Goal: Browse casually: Explore the website without a specific task or goal

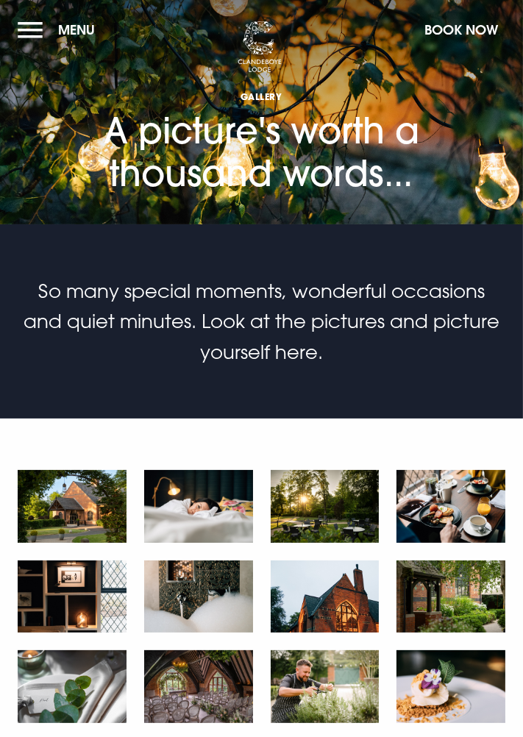
click at [76, 525] on img at bounding box center [72, 506] width 109 height 72
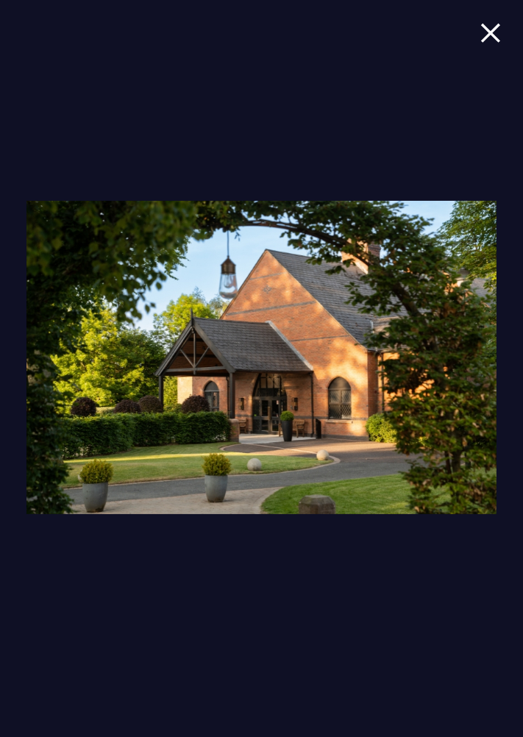
scroll to position [745, 0]
click at [361, 514] on img at bounding box center [261, 357] width 471 height 313
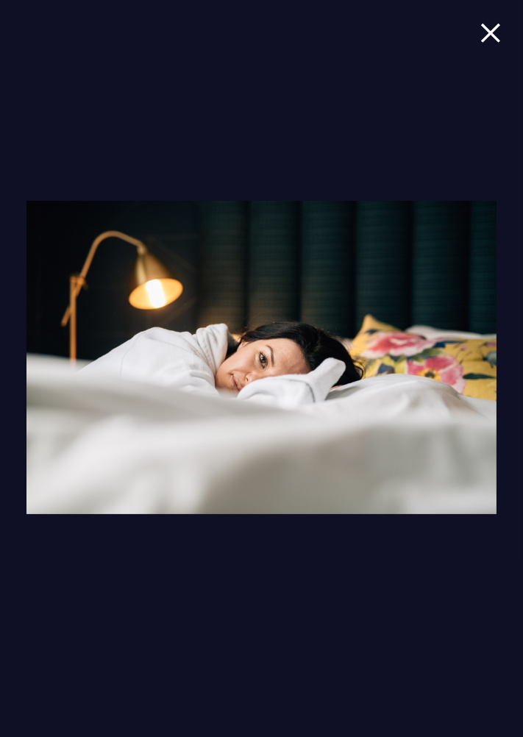
click at [436, 269] on img at bounding box center [261, 357] width 471 height 313
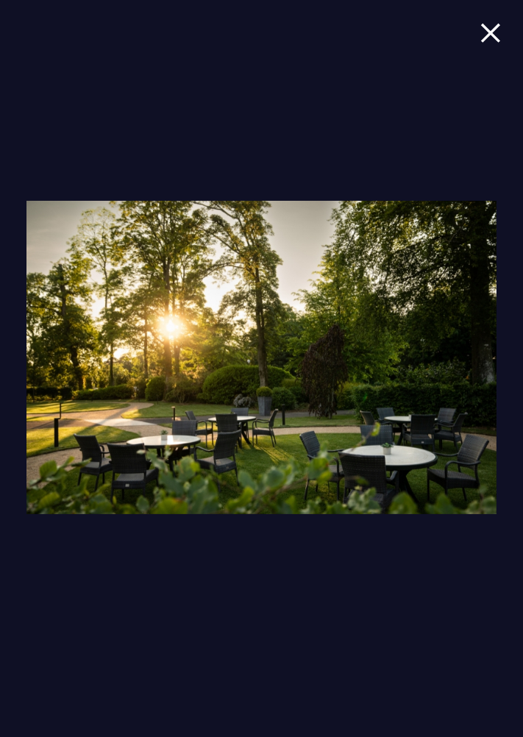
click at [444, 339] on img at bounding box center [261, 357] width 471 height 313
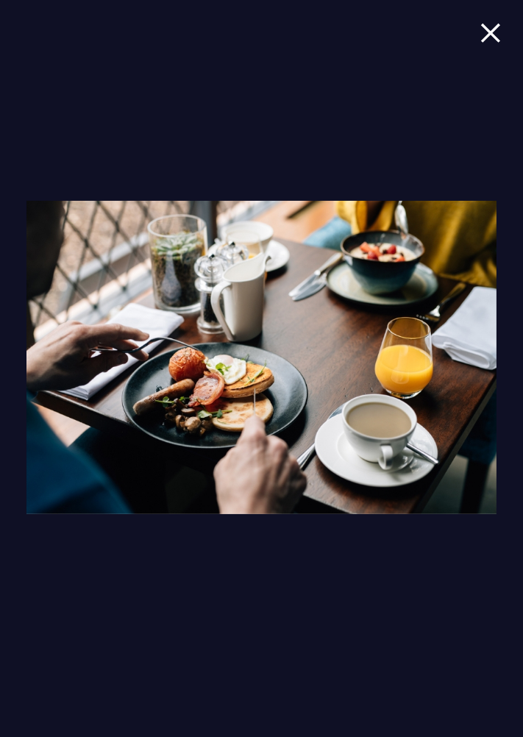
click at [468, 353] on img at bounding box center [261, 357] width 471 height 313
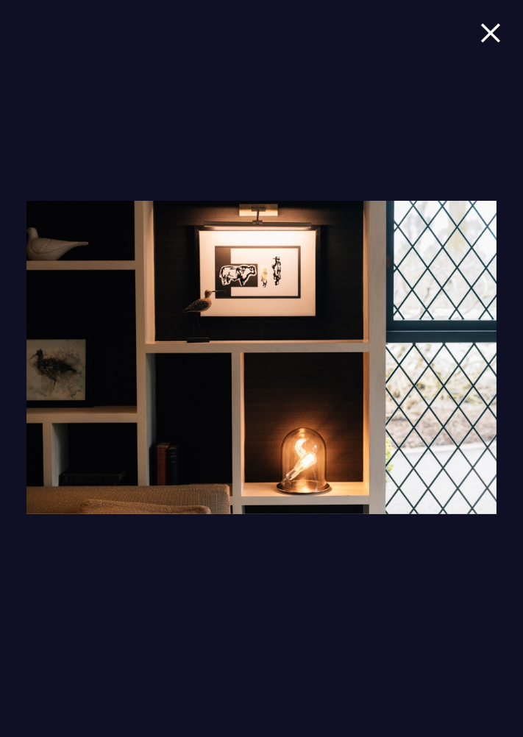
click at [458, 351] on img at bounding box center [261, 357] width 471 height 313
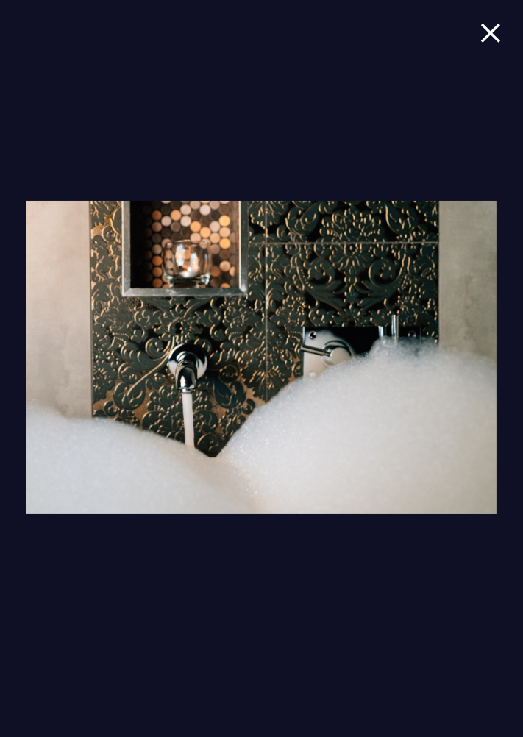
click at [465, 361] on img at bounding box center [261, 357] width 471 height 313
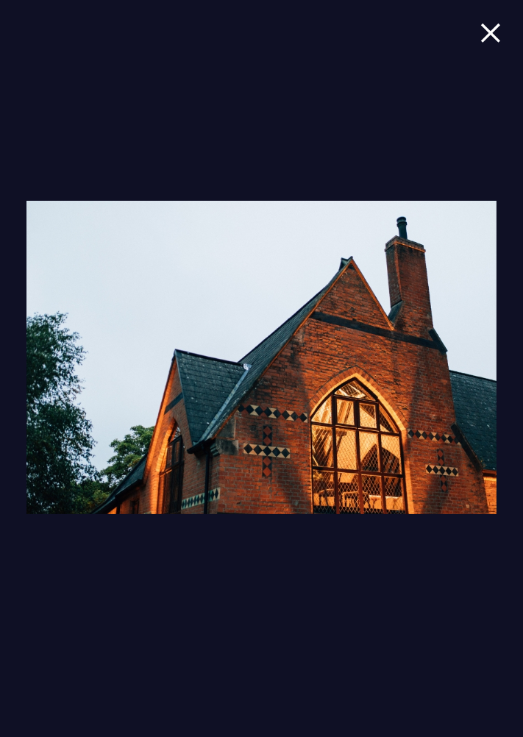
click at [459, 380] on img at bounding box center [261, 357] width 471 height 313
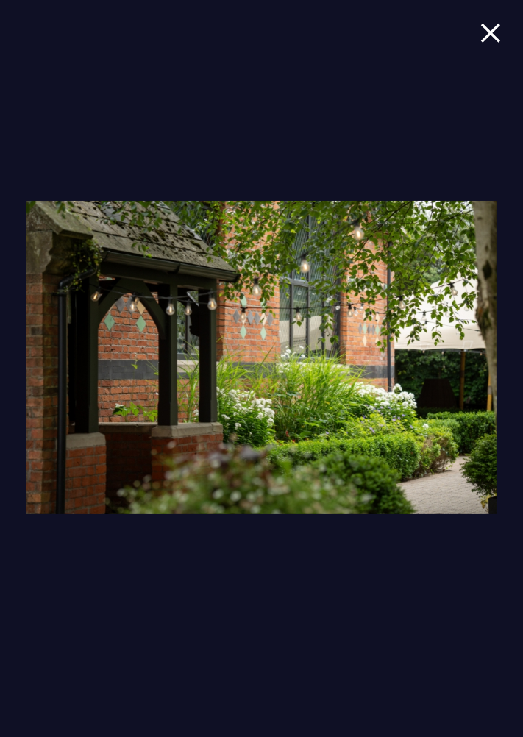
click at [457, 388] on img at bounding box center [261, 357] width 471 height 313
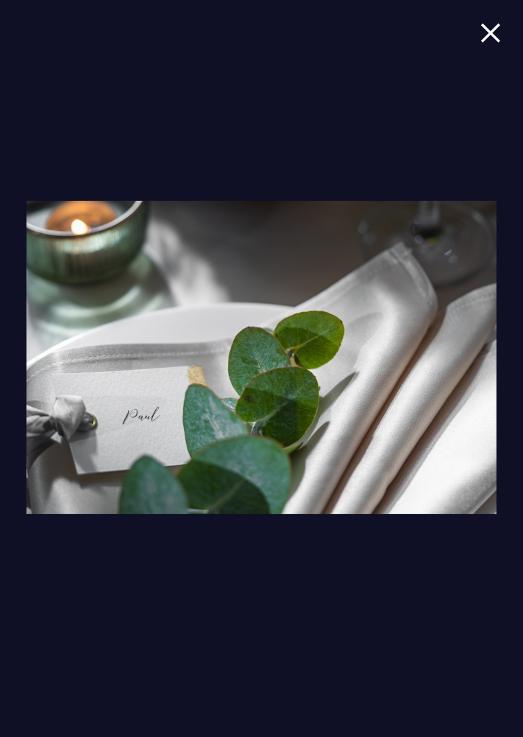
click at [463, 385] on img at bounding box center [261, 357] width 471 height 313
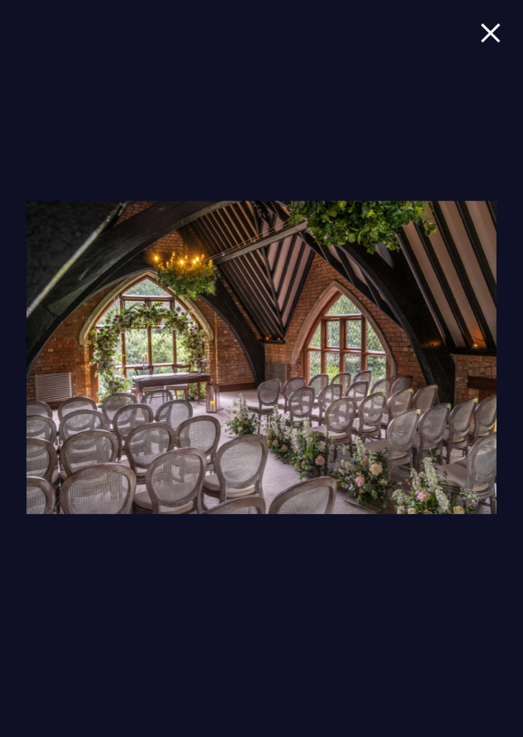
click at [455, 374] on img at bounding box center [261, 357] width 471 height 313
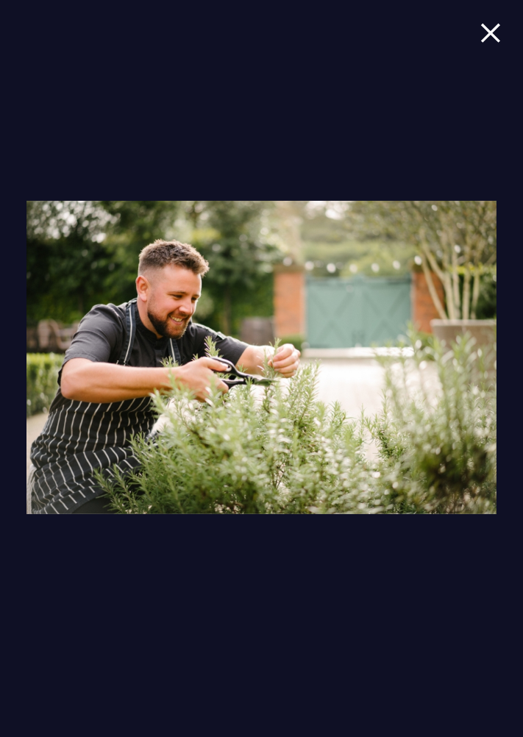
click at [459, 377] on img at bounding box center [261, 357] width 471 height 313
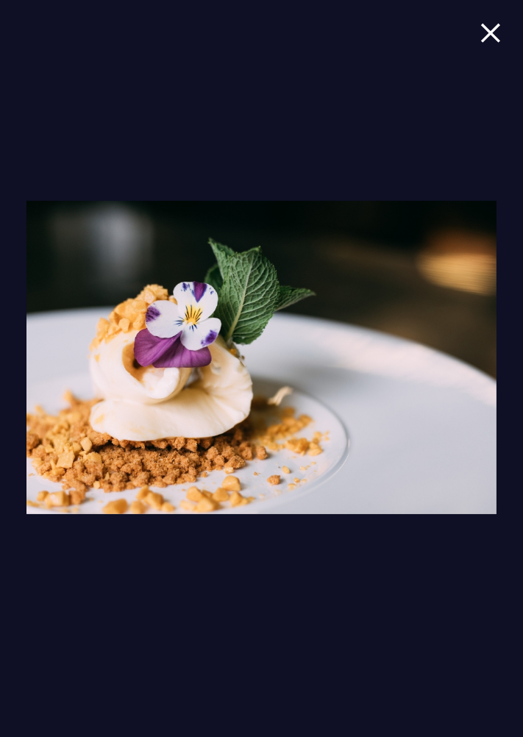
click at [461, 375] on img at bounding box center [261, 357] width 471 height 313
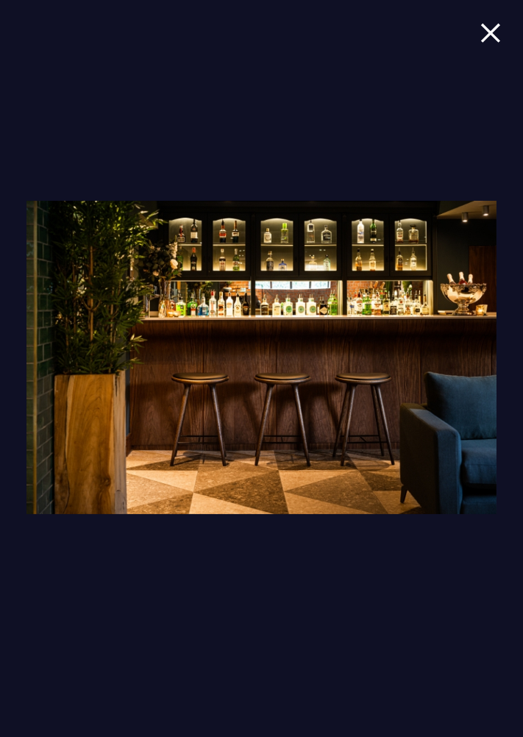
click at [465, 374] on img at bounding box center [261, 357] width 471 height 313
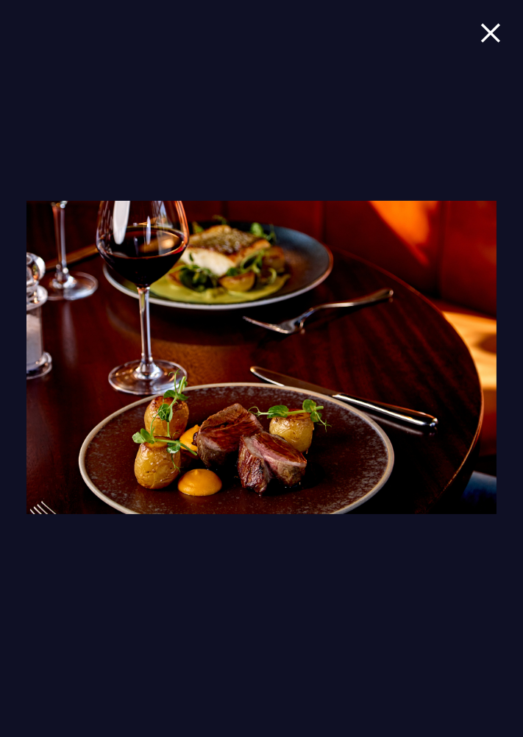
click at [466, 373] on img at bounding box center [261, 357] width 471 height 313
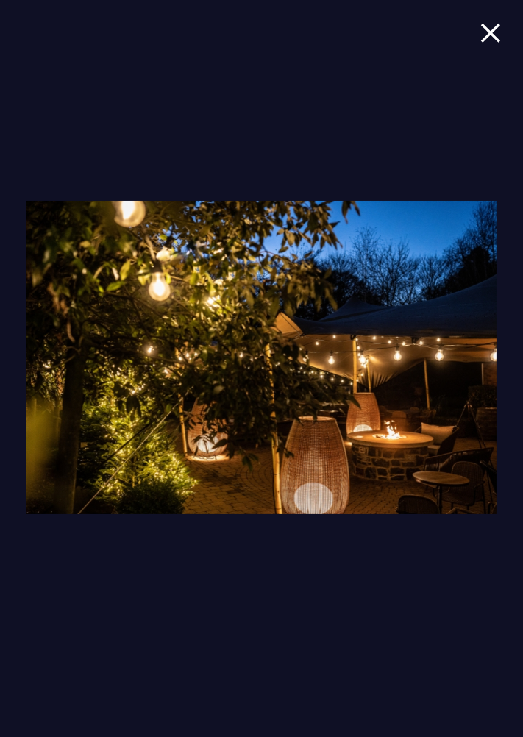
click at [461, 372] on img at bounding box center [261, 357] width 471 height 313
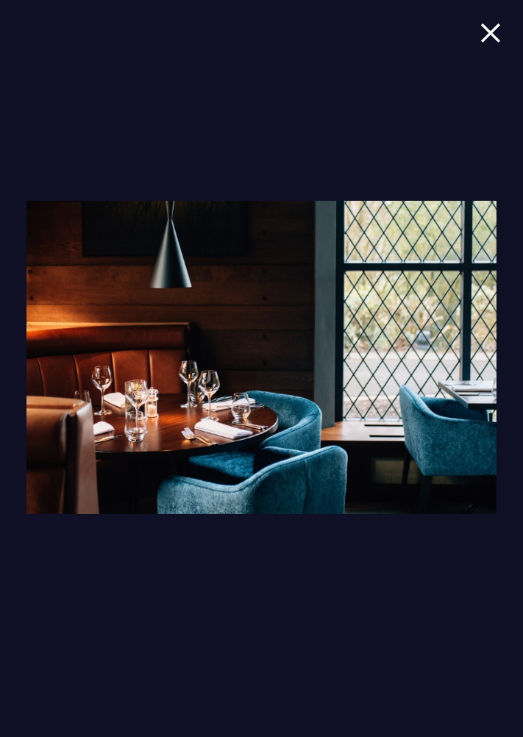
click at [466, 377] on img at bounding box center [261, 357] width 471 height 313
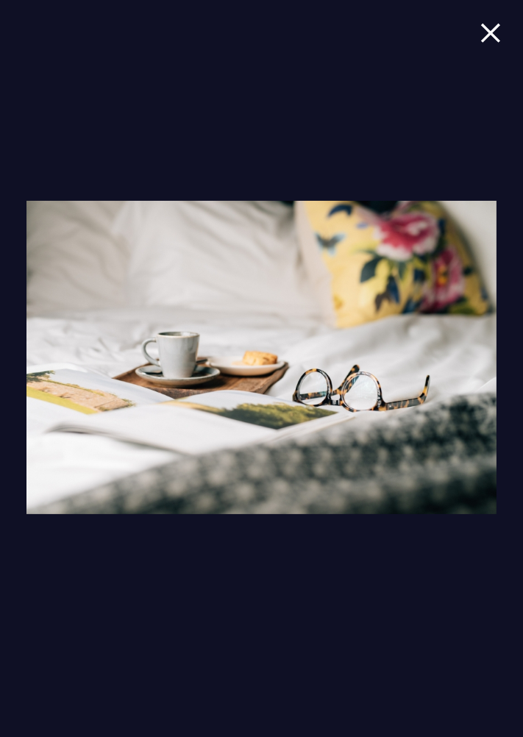
click at [461, 374] on img at bounding box center [261, 357] width 471 height 313
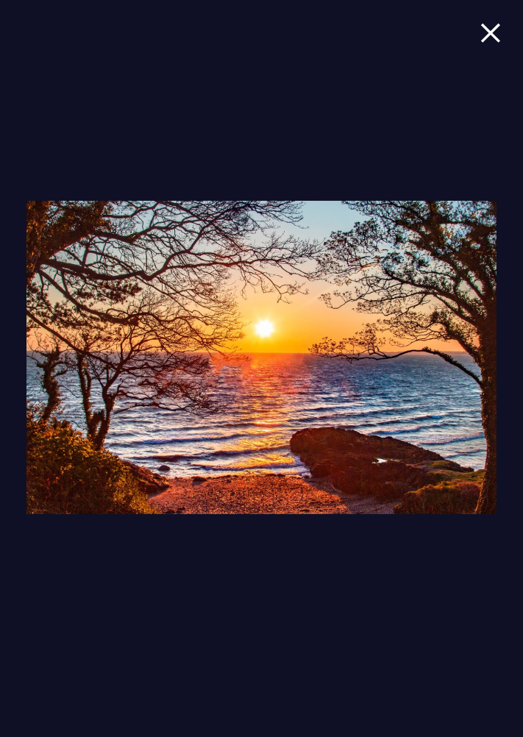
click at [452, 359] on img at bounding box center [261, 357] width 471 height 313
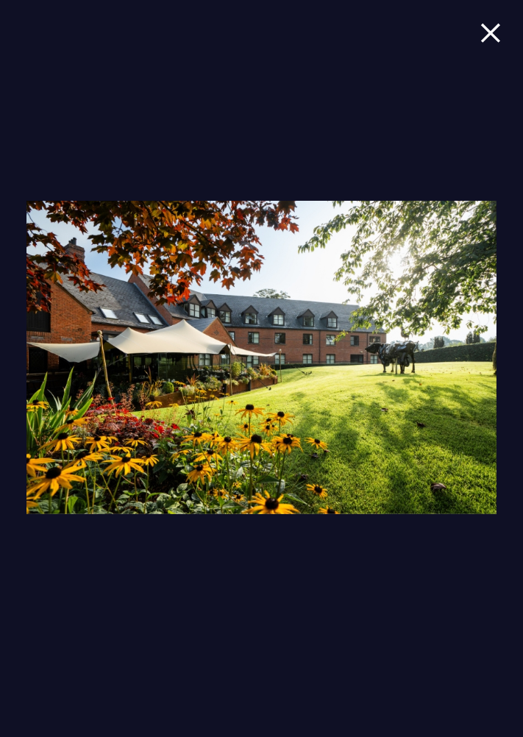
click at [456, 358] on img at bounding box center [261, 357] width 471 height 313
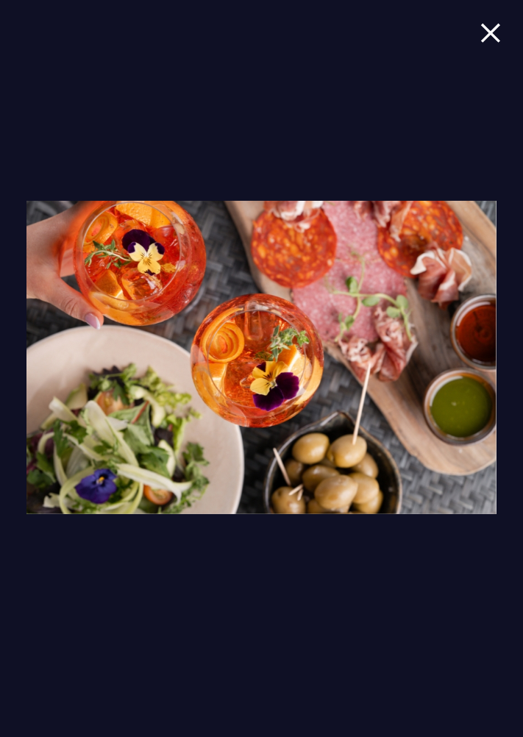
click at [463, 369] on img at bounding box center [261, 357] width 471 height 313
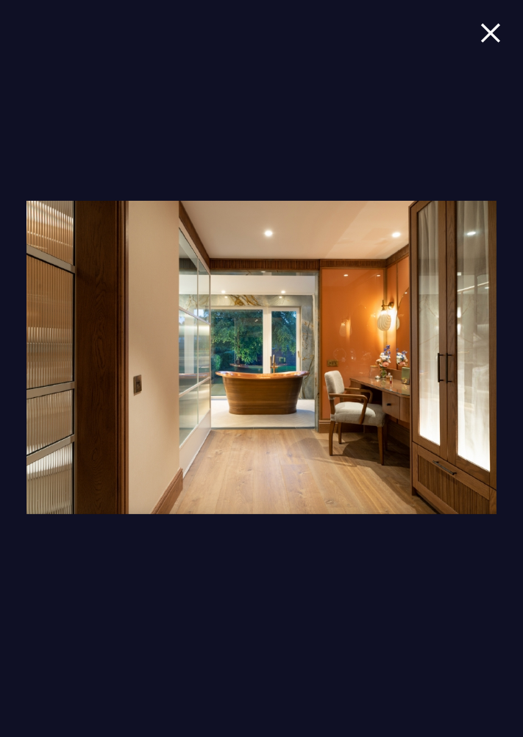
click at [453, 344] on img at bounding box center [261, 357] width 471 height 313
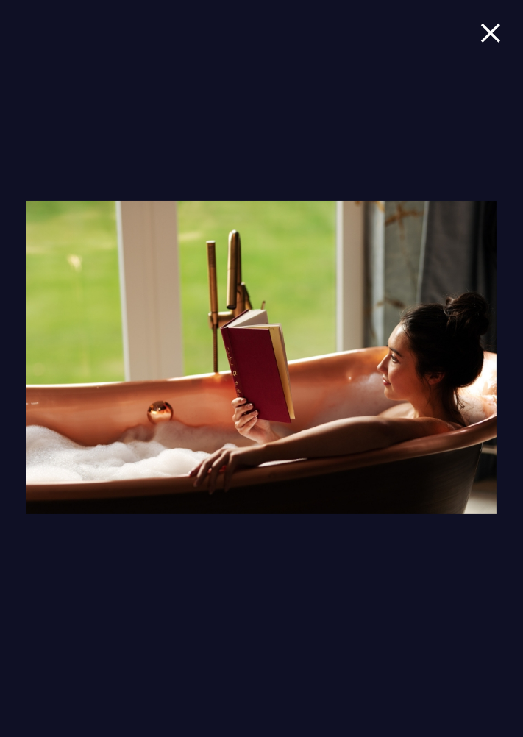
click at [453, 342] on img at bounding box center [261, 357] width 471 height 313
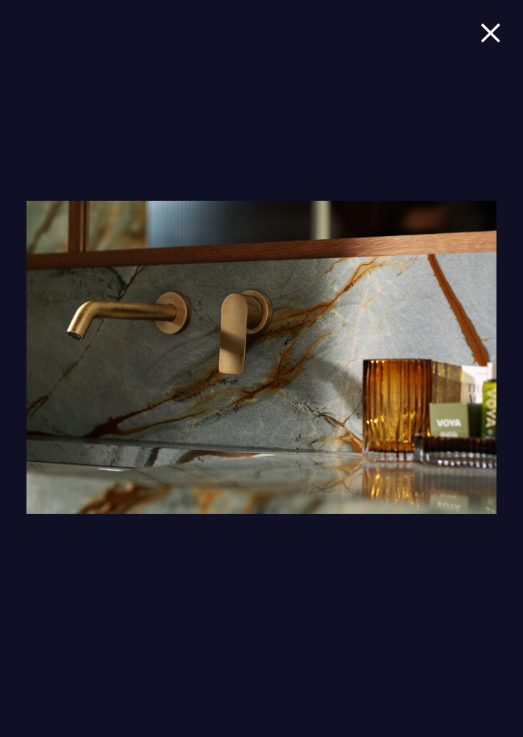
click at [455, 341] on img at bounding box center [261, 357] width 471 height 313
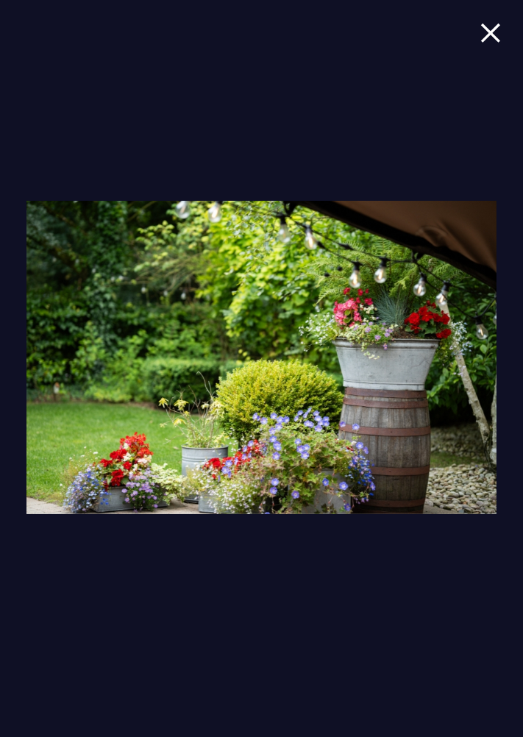
click at [463, 349] on img at bounding box center [261, 357] width 471 height 313
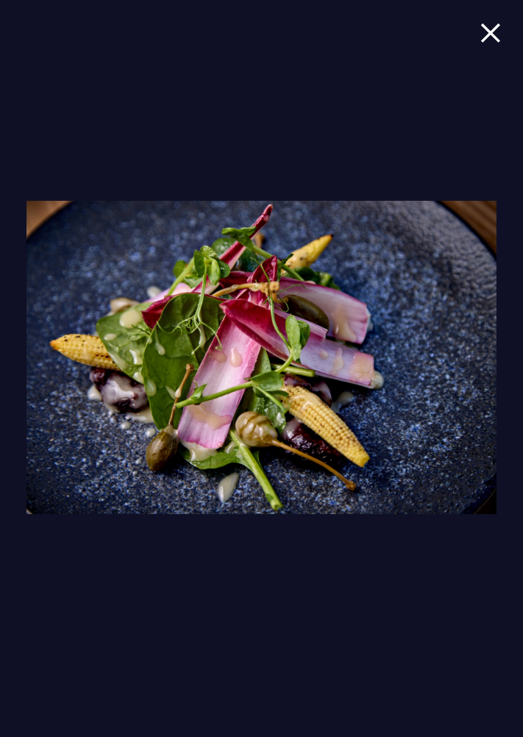
click at [456, 347] on img at bounding box center [261, 357] width 471 height 313
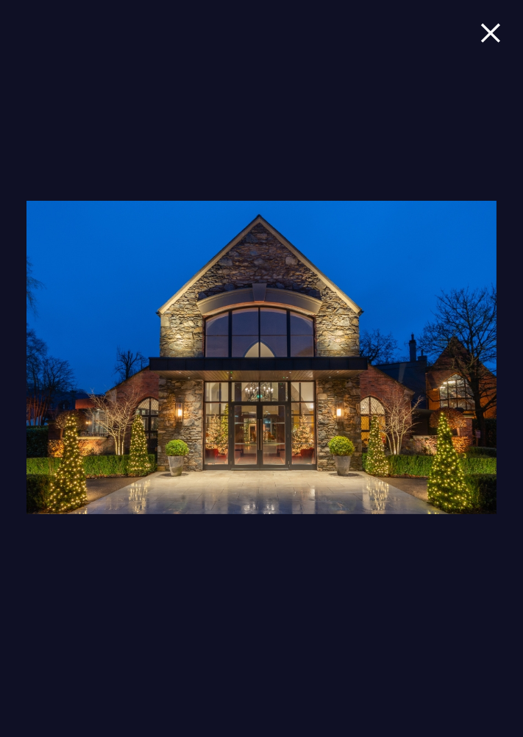
click at [447, 350] on img at bounding box center [261, 357] width 471 height 313
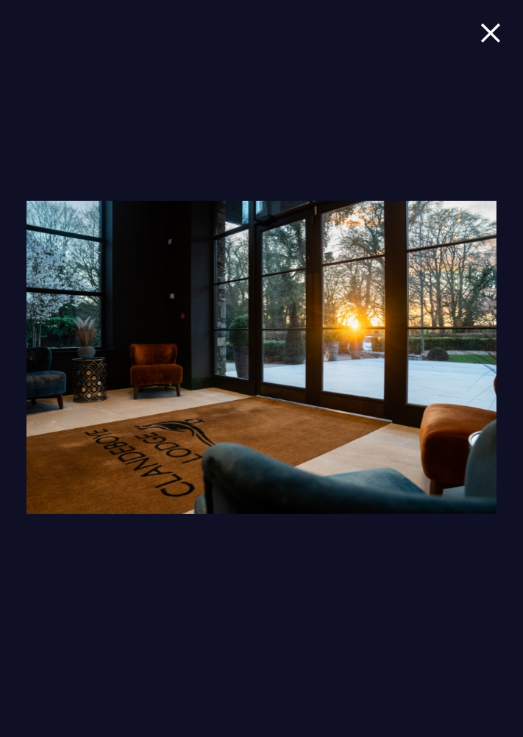
click at [461, 355] on img at bounding box center [261, 357] width 471 height 313
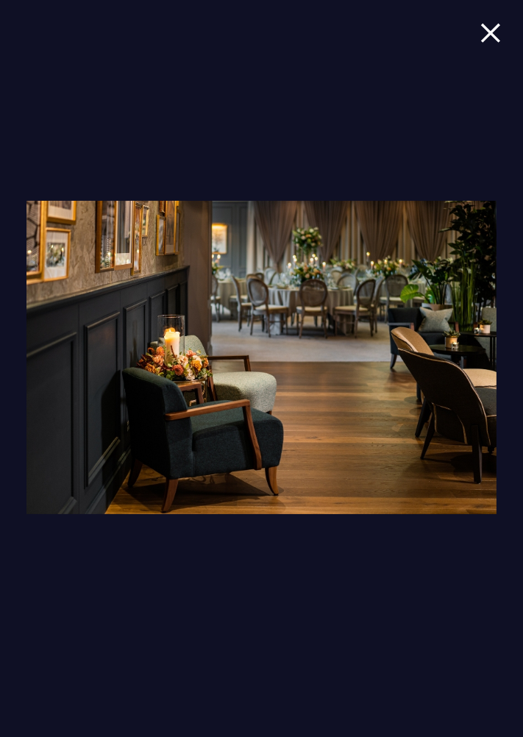
click at [460, 355] on img at bounding box center [261, 357] width 471 height 313
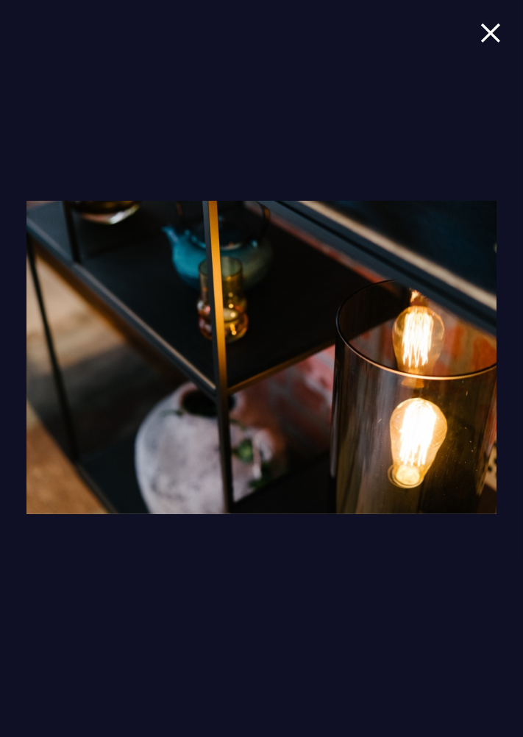
click at [460, 356] on img at bounding box center [261, 357] width 471 height 313
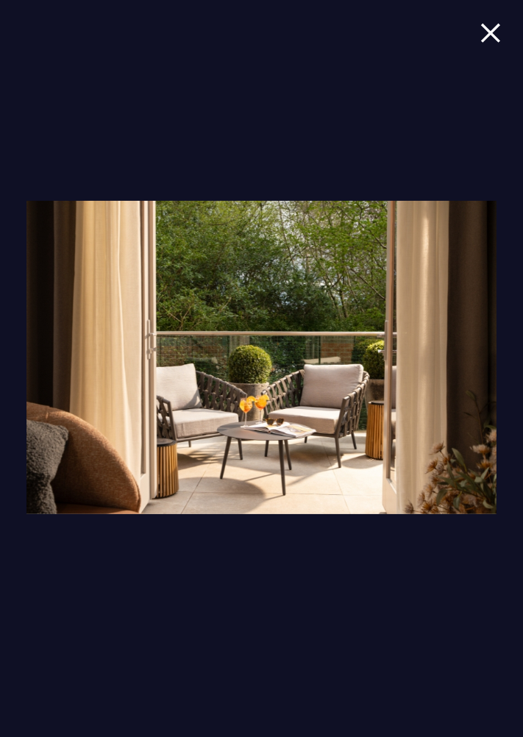
click at [456, 355] on img at bounding box center [261, 357] width 471 height 313
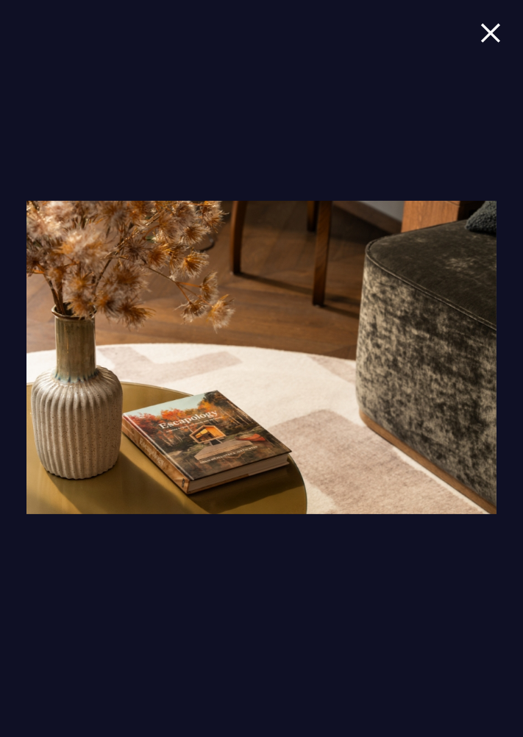
click at [456, 358] on img at bounding box center [261, 357] width 471 height 313
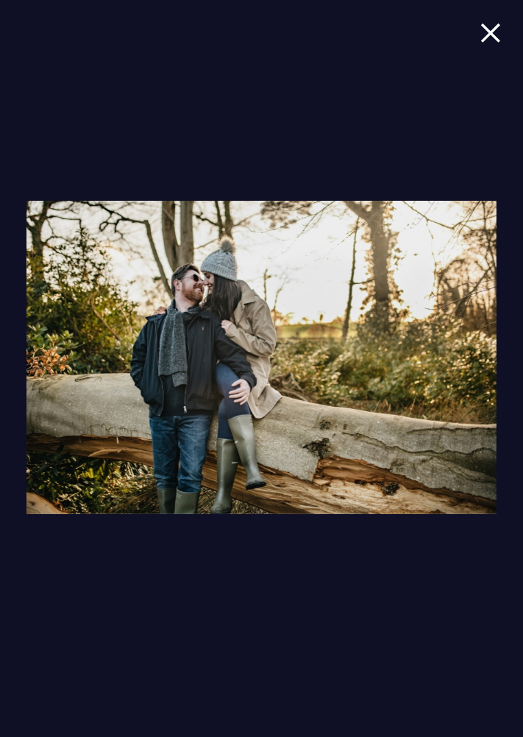
click at [455, 362] on img at bounding box center [261, 357] width 471 height 313
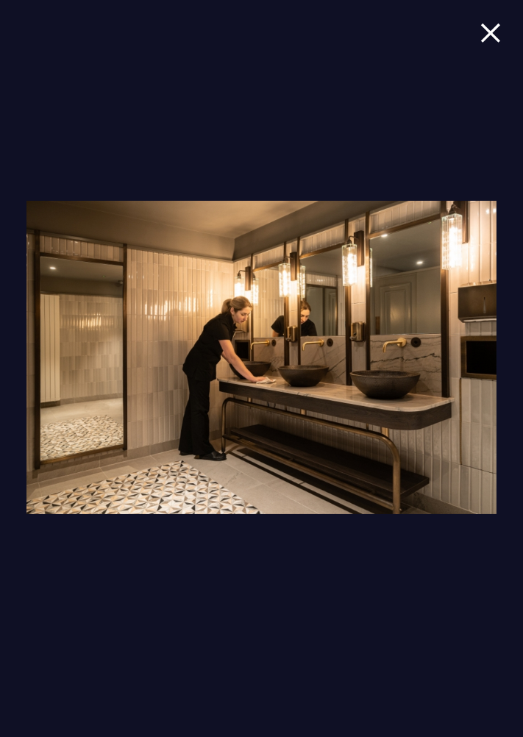
click at [457, 366] on img at bounding box center [261, 357] width 471 height 313
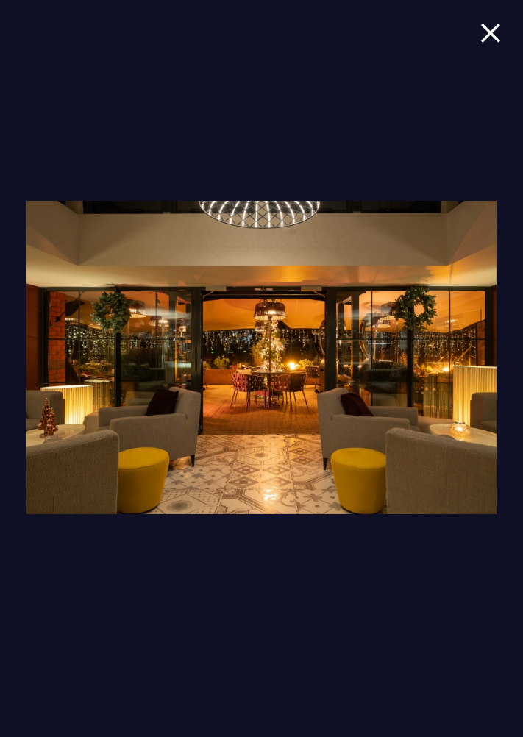
click at [451, 362] on img at bounding box center [261, 357] width 471 height 313
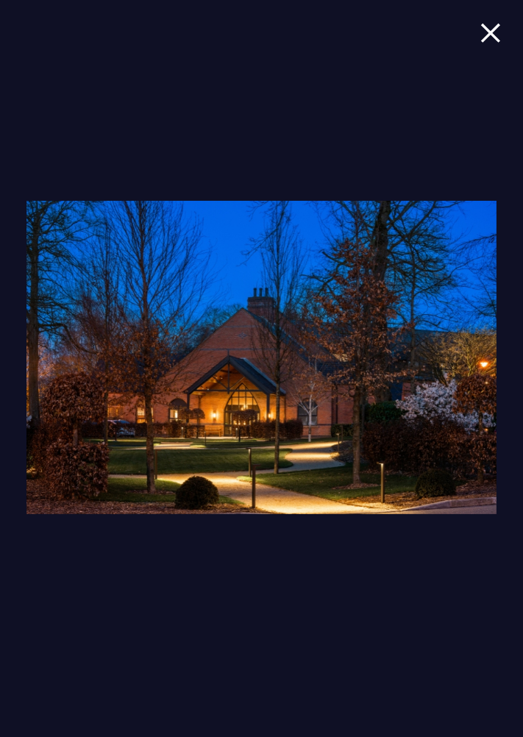
click at [456, 363] on img at bounding box center [261, 357] width 471 height 313
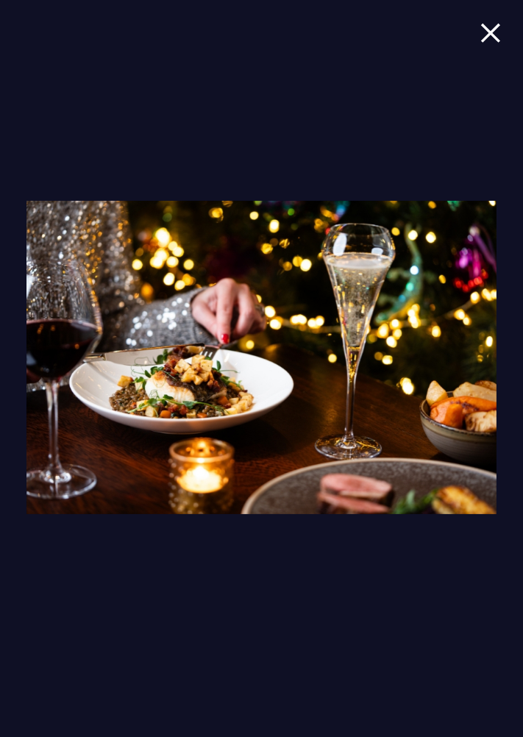
click at [456, 365] on img at bounding box center [261, 357] width 471 height 313
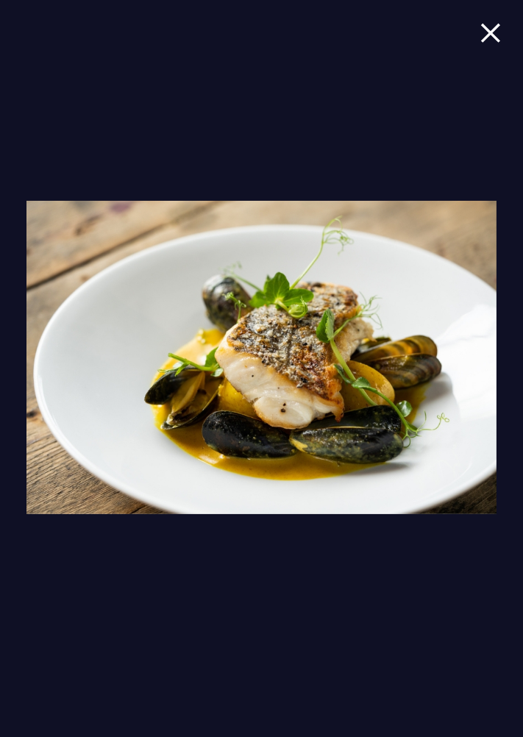
click at [453, 363] on img at bounding box center [261, 357] width 471 height 313
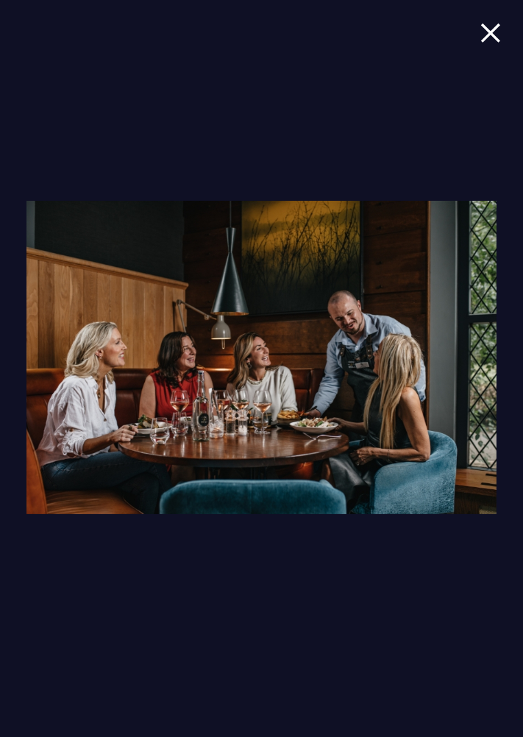
click at [450, 359] on img at bounding box center [261, 357] width 471 height 313
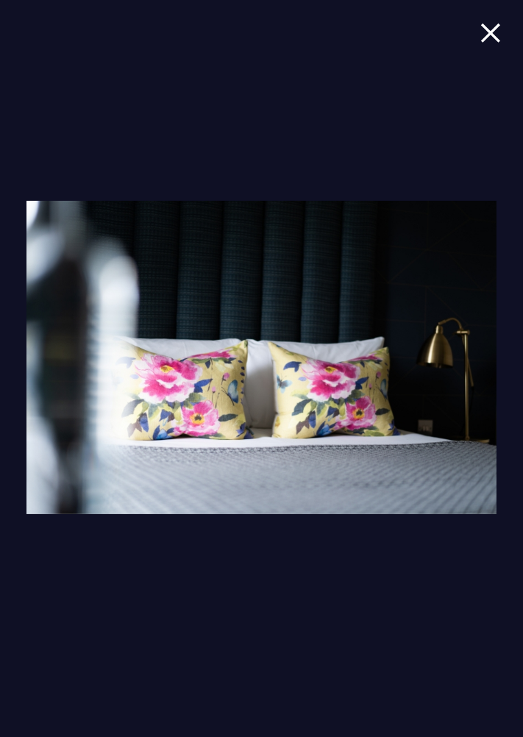
click at [458, 360] on img at bounding box center [261, 357] width 471 height 313
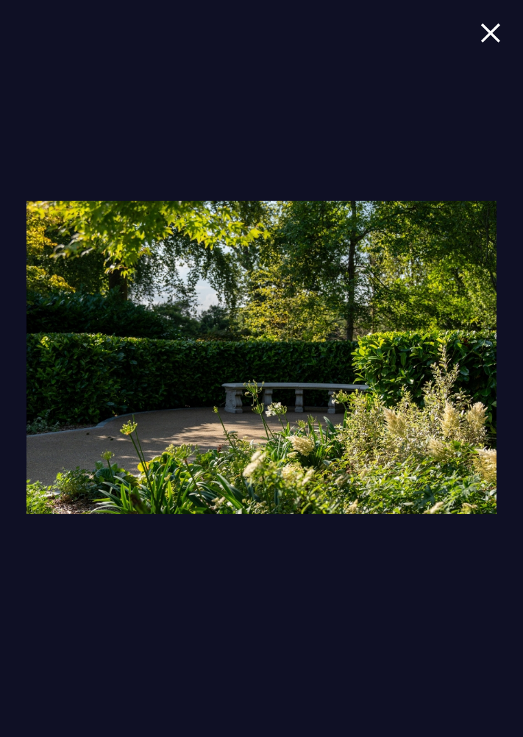
click at [457, 357] on img at bounding box center [261, 357] width 471 height 313
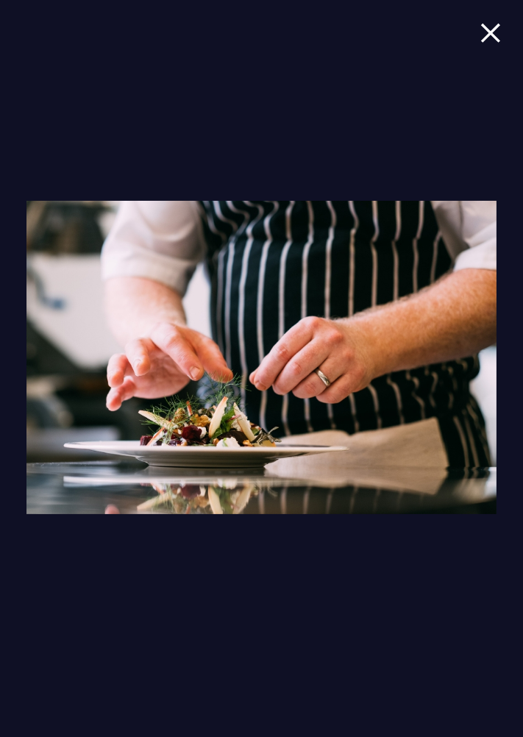
click at [456, 357] on img at bounding box center [261, 357] width 471 height 313
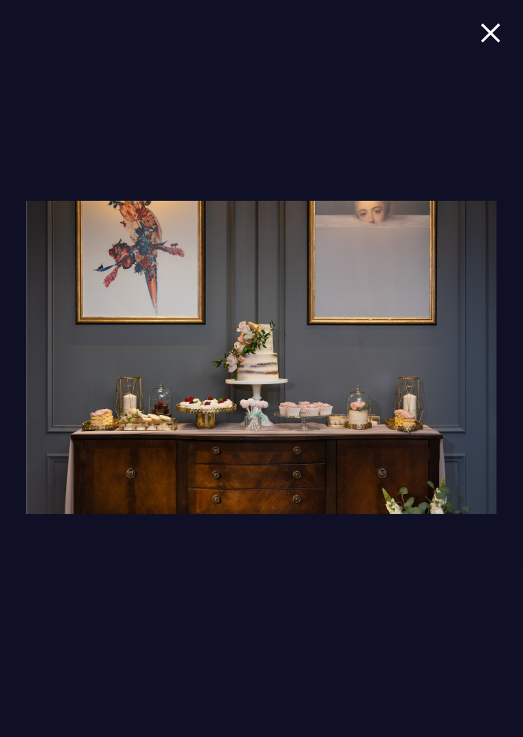
click at [455, 358] on img at bounding box center [261, 357] width 471 height 313
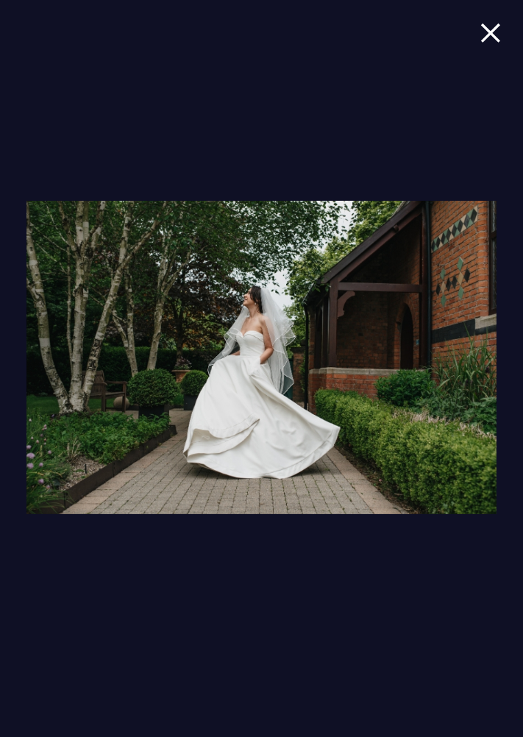
click at [453, 358] on img at bounding box center [261, 357] width 471 height 313
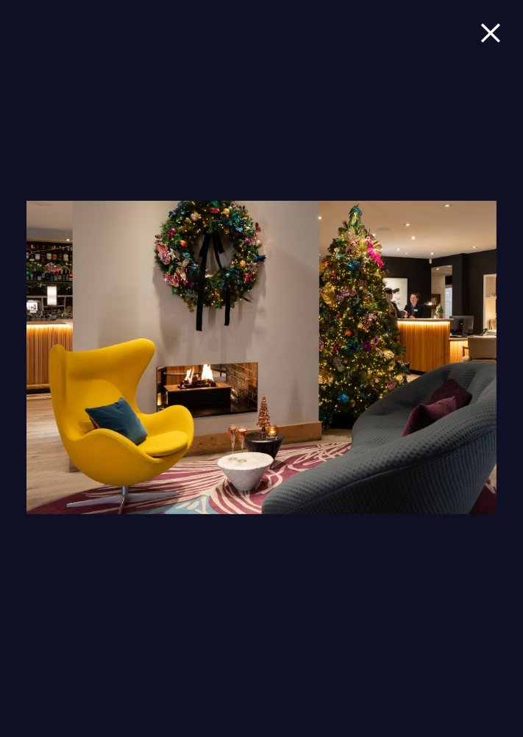
click at [447, 352] on img at bounding box center [261, 357] width 471 height 313
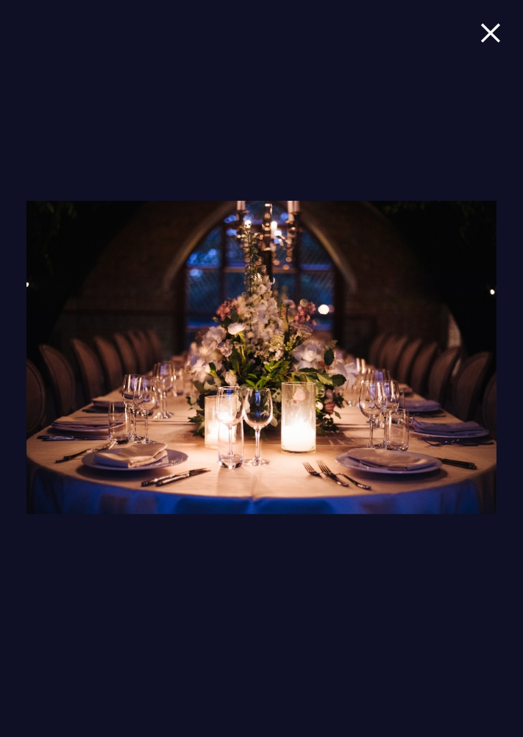
click at [457, 361] on img at bounding box center [261, 357] width 471 height 313
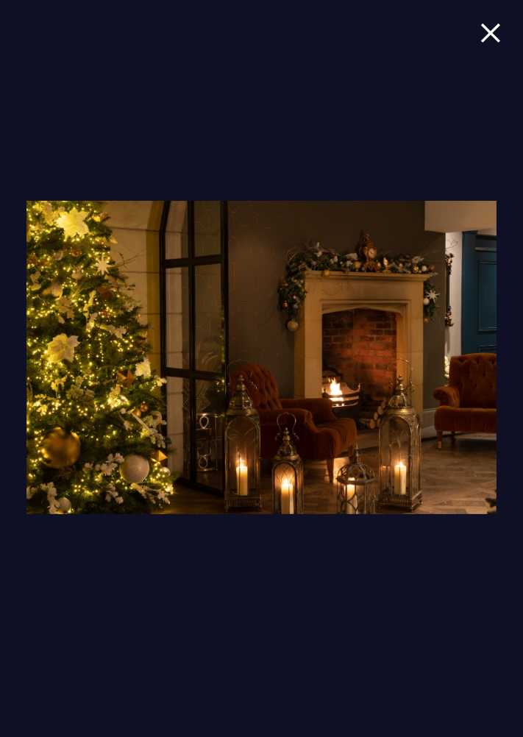
scroll to position [764, 0]
click at [448, 352] on img at bounding box center [261, 357] width 471 height 313
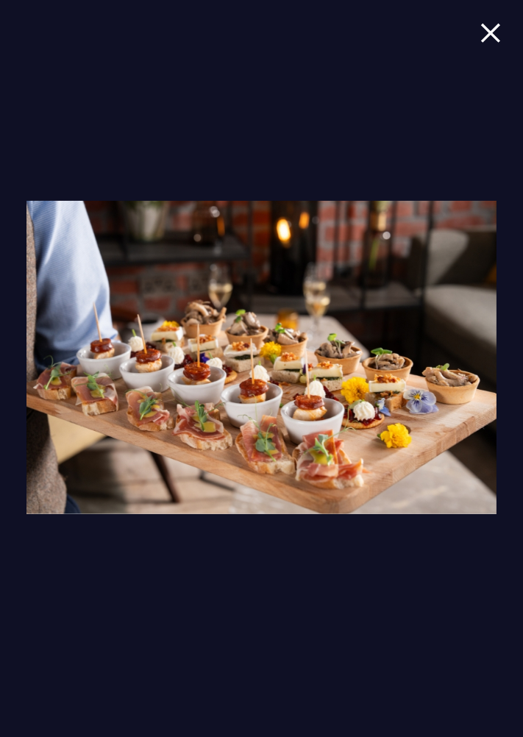
click at [441, 362] on img at bounding box center [261, 357] width 471 height 313
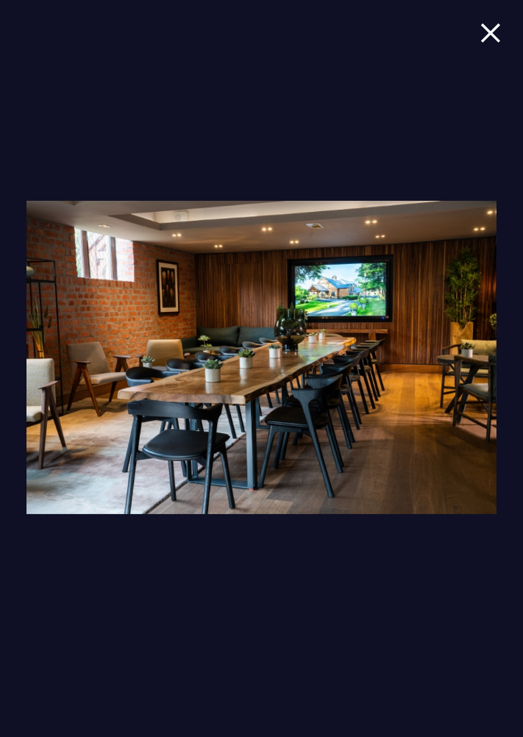
click at [437, 362] on img at bounding box center [261, 357] width 471 height 313
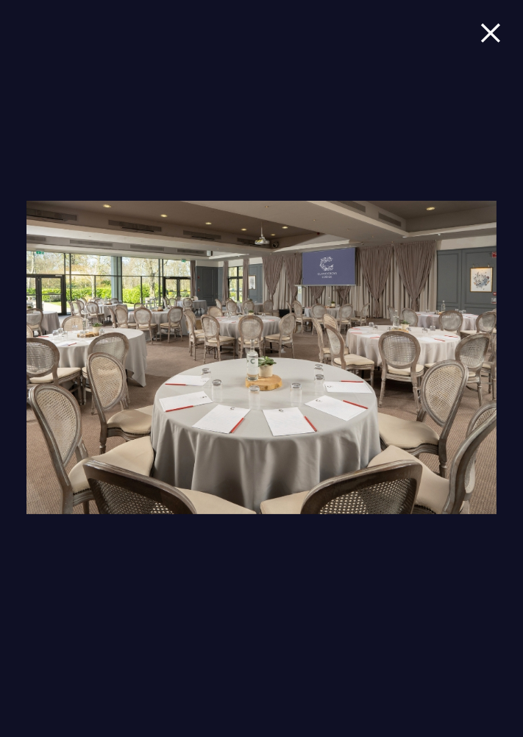
click at [445, 368] on img at bounding box center [261, 357] width 471 height 313
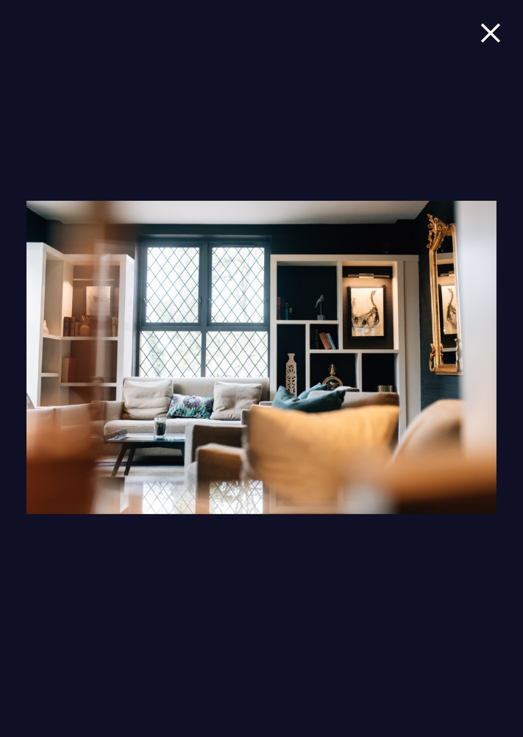
click at [447, 370] on img at bounding box center [261, 357] width 471 height 313
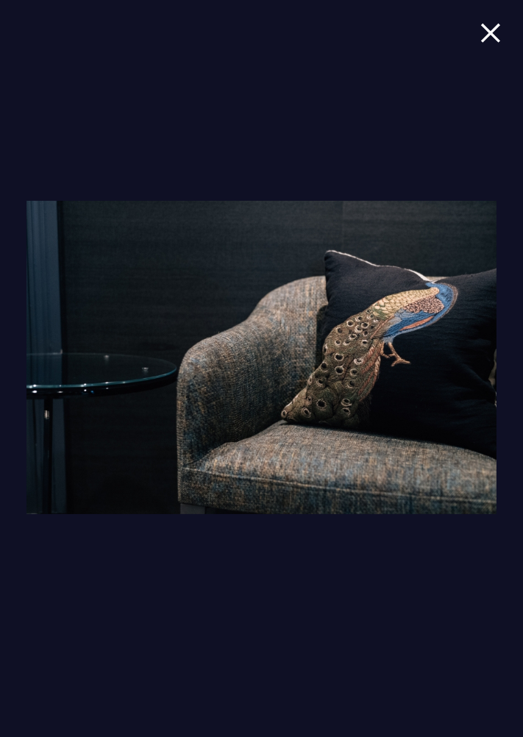
click at [165, 419] on img at bounding box center [261, 357] width 471 height 313
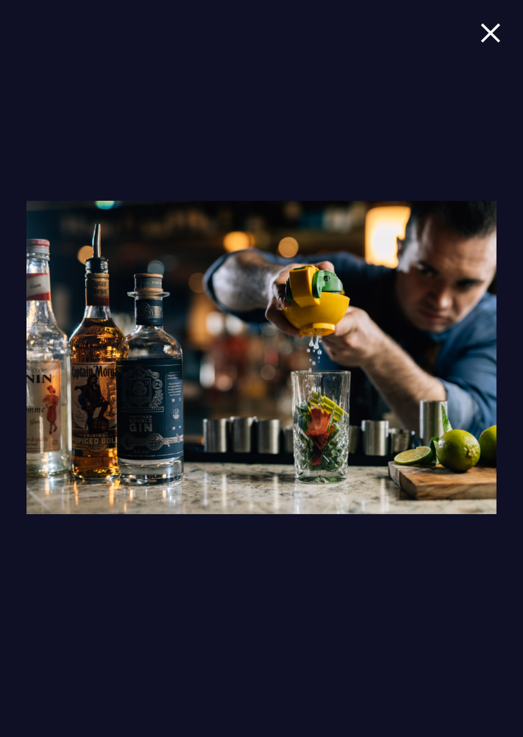
click at [139, 411] on img at bounding box center [261, 357] width 471 height 313
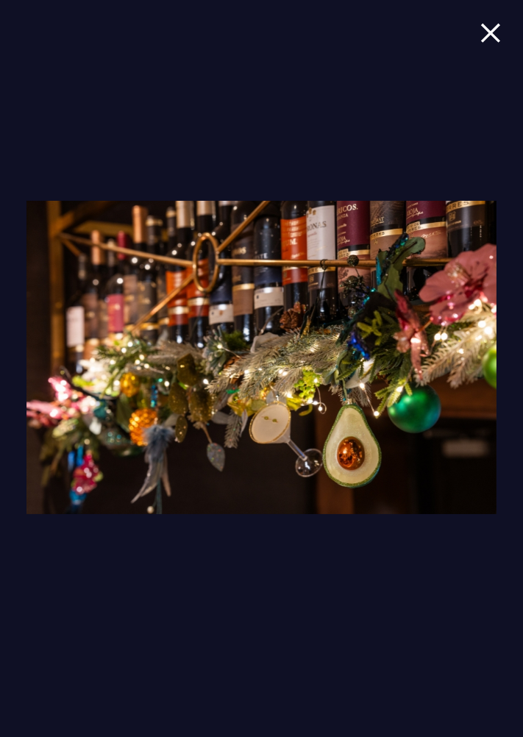
click at [79, 447] on img at bounding box center [261, 357] width 471 height 313
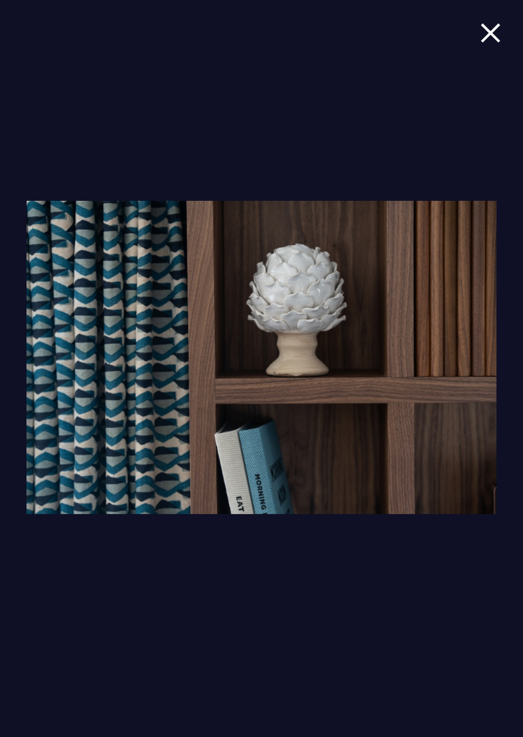
click at [40, 497] on img at bounding box center [261, 357] width 471 height 313
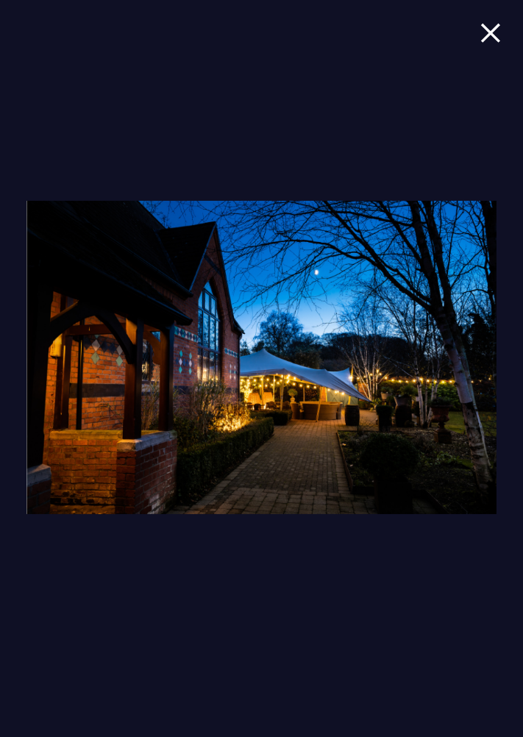
click at [38, 497] on img at bounding box center [261, 357] width 471 height 313
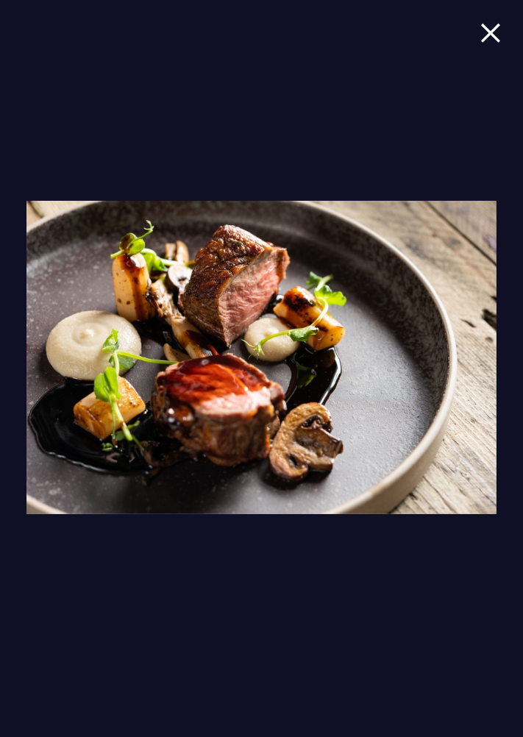
click at [35, 504] on img at bounding box center [261, 357] width 471 height 313
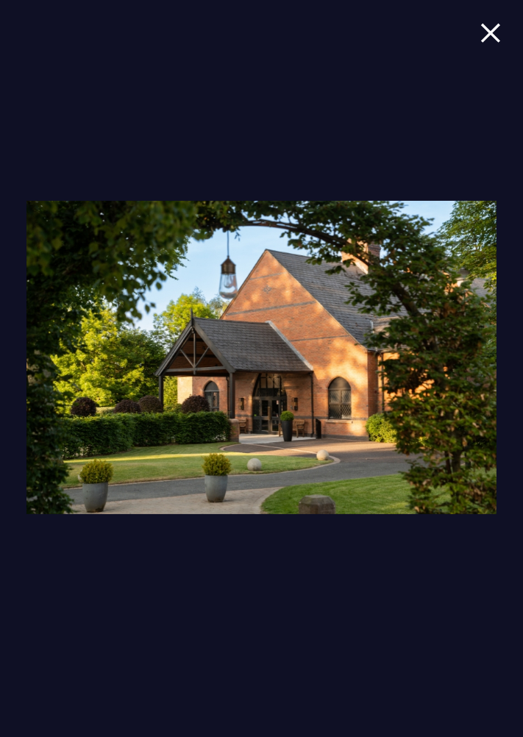
click at [45, 490] on img at bounding box center [261, 357] width 471 height 313
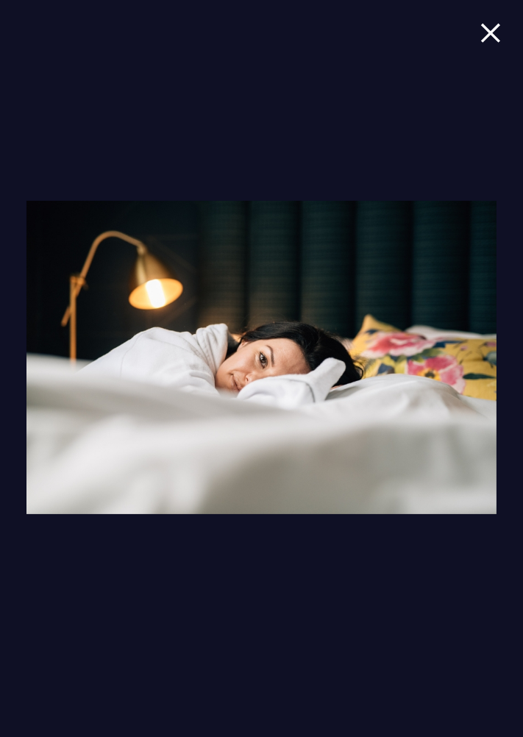
click at [496, 32] on img at bounding box center [490, 33] width 21 height 20
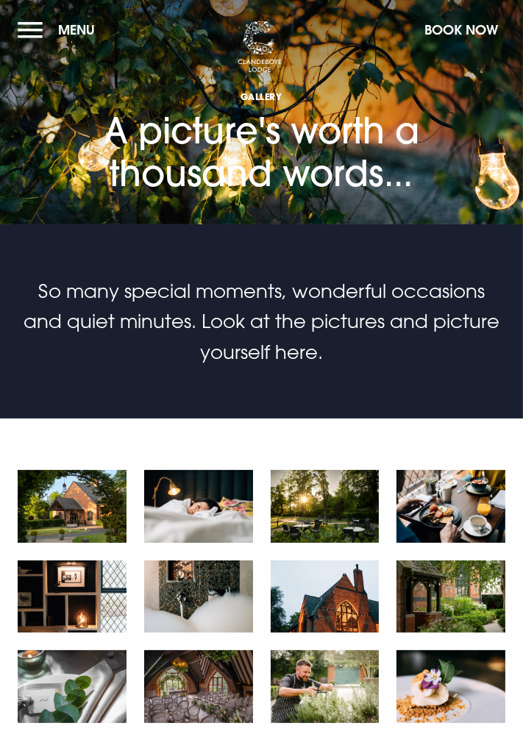
scroll to position [0, 0]
